Goal: Task Accomplishment & Management: Use online tool/utility

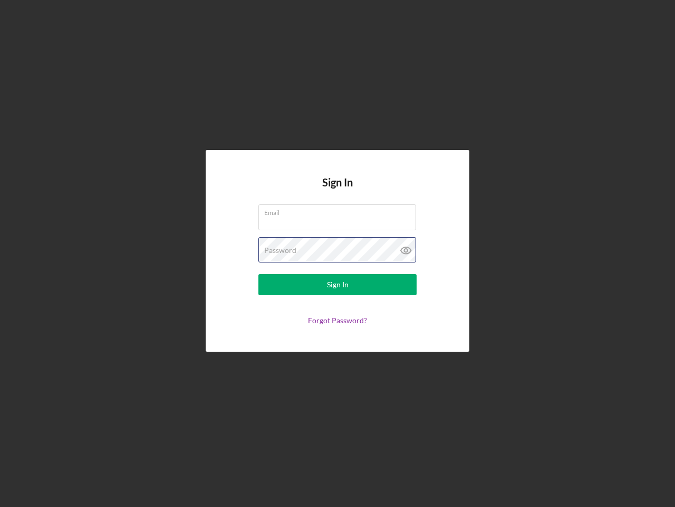
click at [338, 253] on div "Password" at bounding box center [338, 250] width 158 height 26
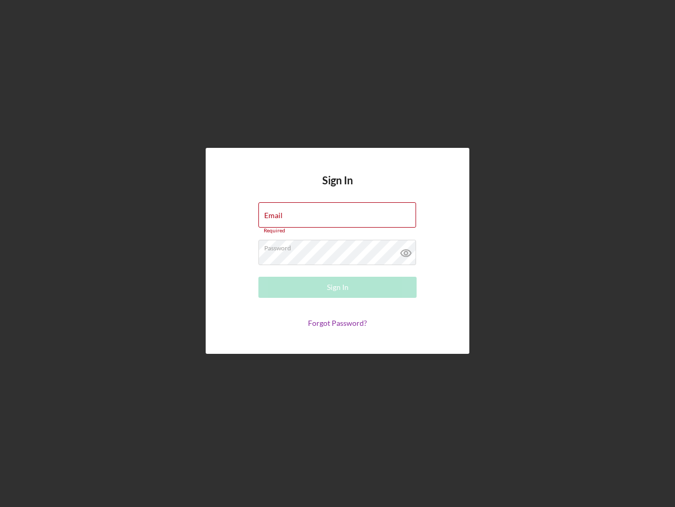
click at [406, 250] on icon at bounding box center [406, 253] width 26 height 26
